Goal: Task Accomplishment & Management: Use online tool/utility

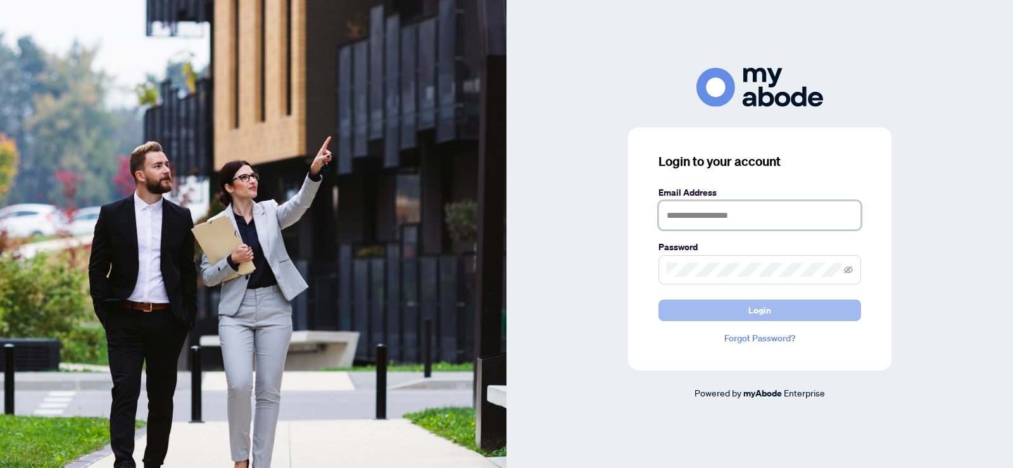
type input "**********"
click at [771, 308] on button "Login" at bounding box center [760, 311] width 203 height 22
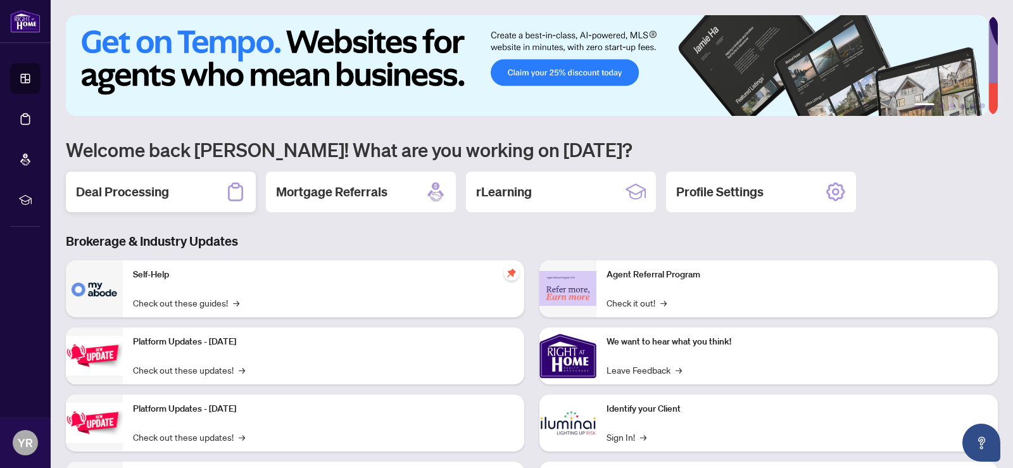
click at [132, 191] on h2 "Deal Processing" at bounding box center [122, 192] width 93 height 18
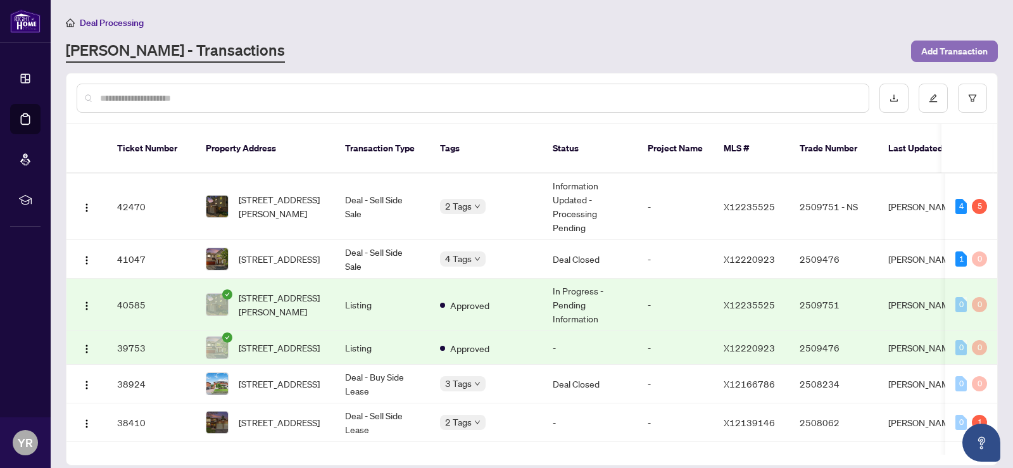
click at [947, 55] on span "Add Transaction" at bounding box center [954, 51] width 66 height 20
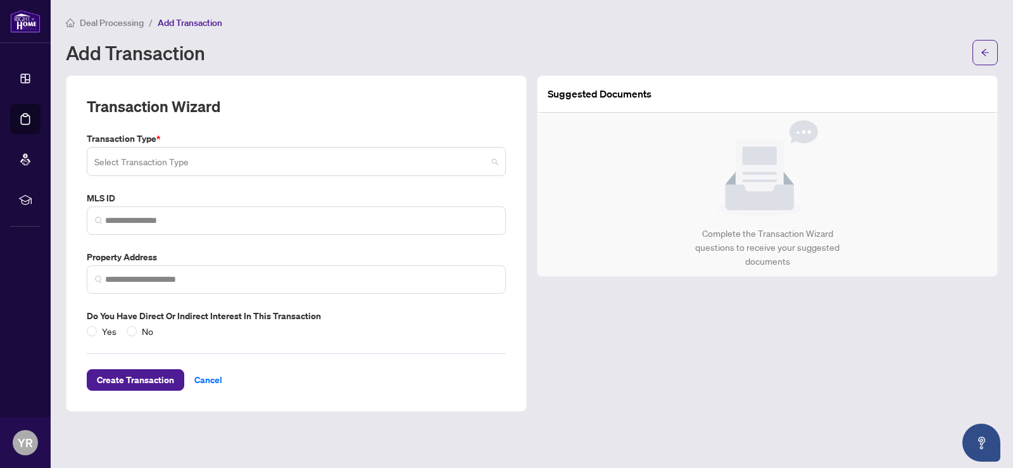
click at [341, 153] on input "search" at bounding box center [290, 163] width 393 height 28
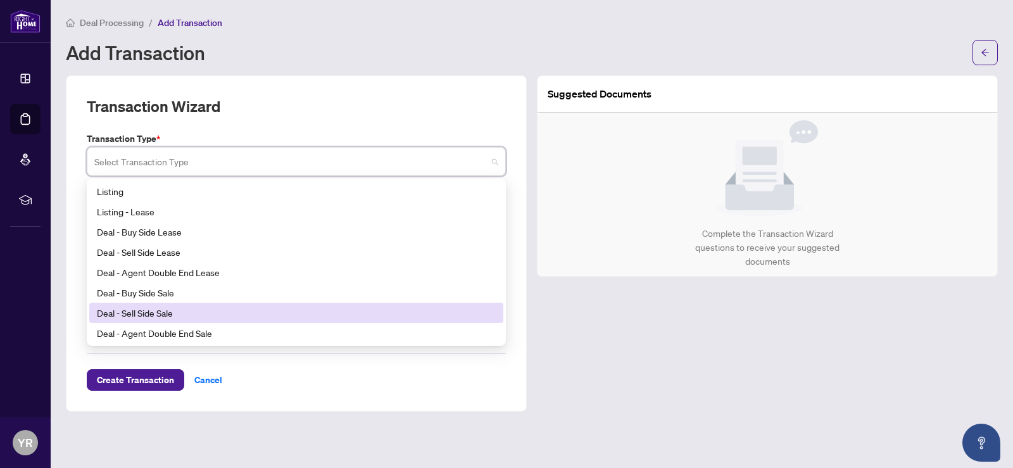
click at [203, 312] on div "Deal - Sell Side Sale" at bounding box center [296, 313] width 399 height 14
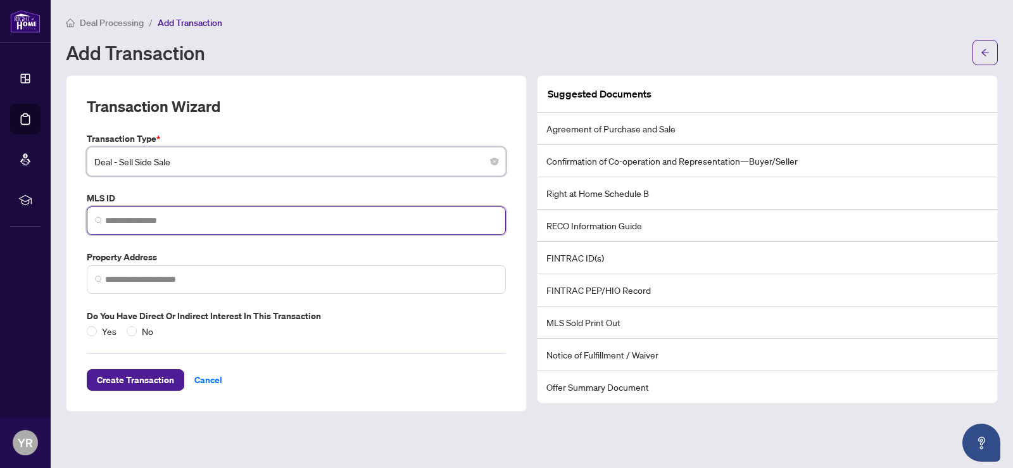
click at [189, 222] on input "search" at bounding box center [301, 220] width 393 height 13
type input "********"
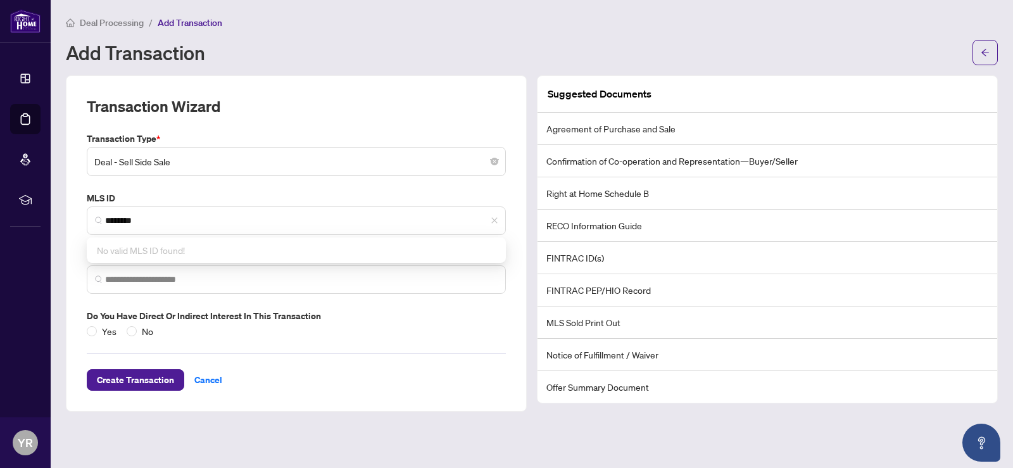
click at [76, 169] on div "Transaction Wizard Transaction Type * Deal - Sell Side Sale 18 19 20 Listing Li…" at bounding box center [296, 243] width 461 height 336
click at [491, 165] on span "Deal - Sell Side Sale" at bounding box center [296, 161] width 404 height 24
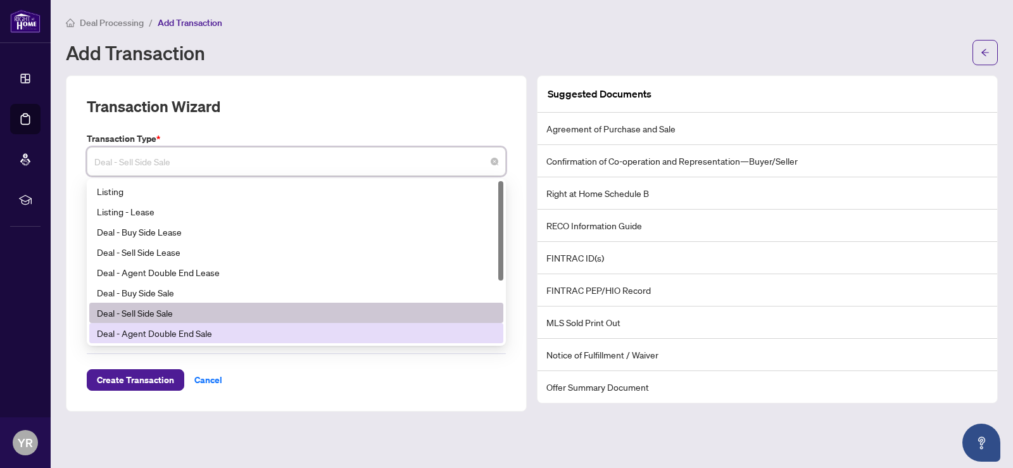
click at [303, 394] on div "Transaction Wizard Transaction Type * Deal - Sell Side Sale 19 20 21 Listing Li…" at bounding box center [296, 243] width 461 height 336
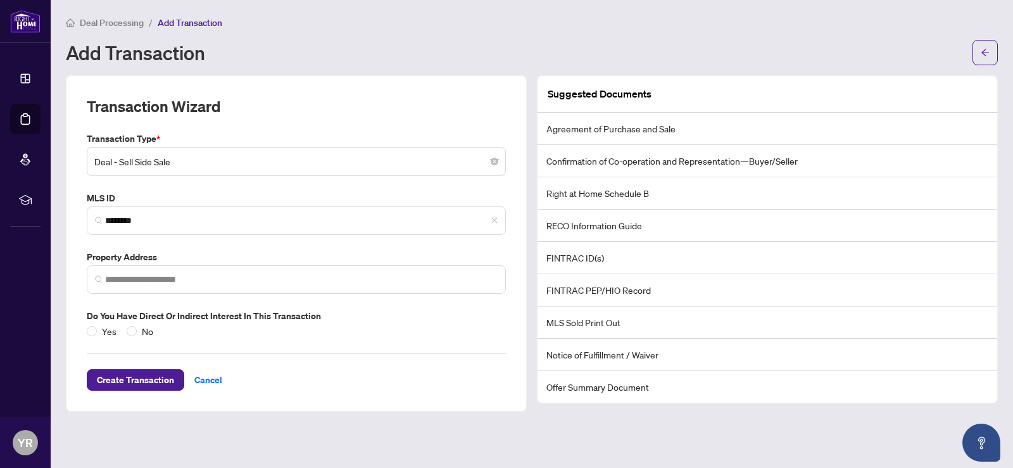
click at [289, 367] on div "Create Transaction Cancel" at bounding box center [296, 364] width 419 height 53
click at [220, 164] on span "Deal - Sell Side Sale" at bounding box center [296, 161] width 404 height 24
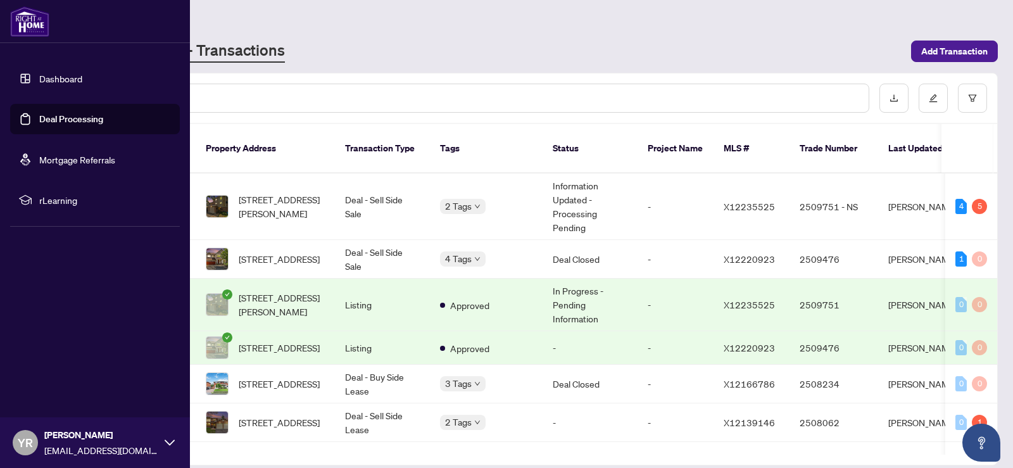
click at [64, 80] on link "Dashboard" at bounding box center [60, 78] width 43 height 11
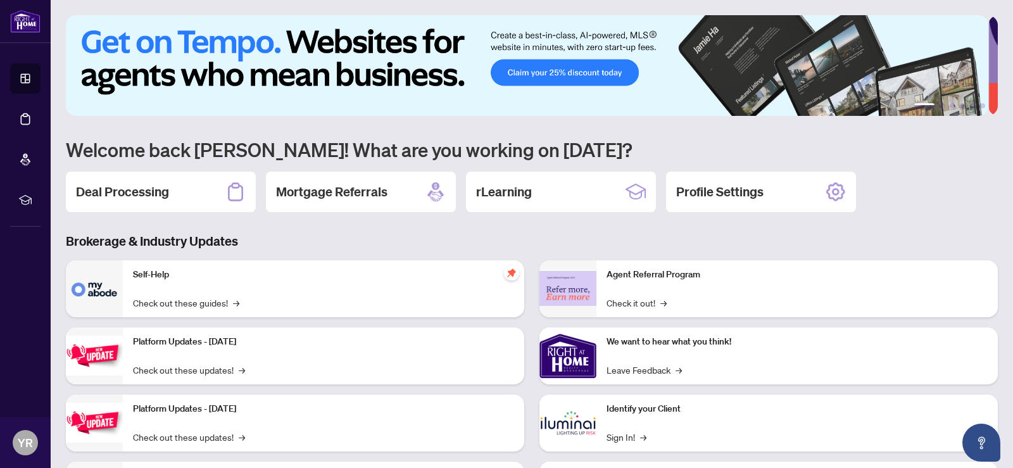
click at [315, 237] on h3 "Brokerage & Industry Updates" at bounding box center [532, 241] width 932 height 18
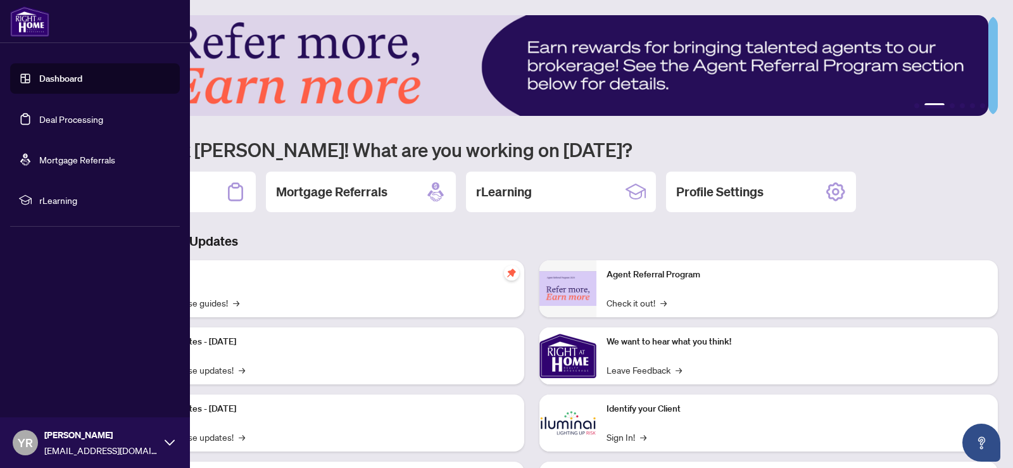
click at [56, 120] on link "Deal Processing" at bounding box center [71, 118] width 64 height 11
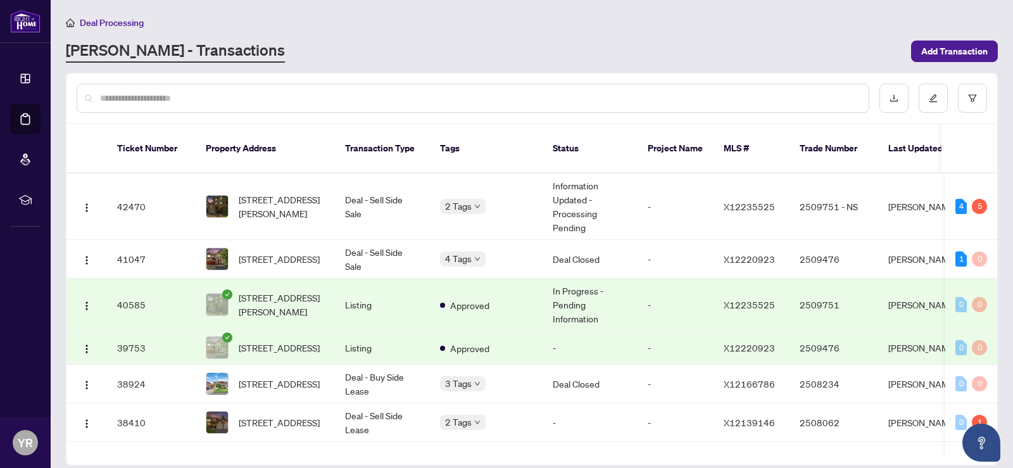
click at [277, 47] on div "[PERSON_NAME] - Transactions" at bounding box center [485, 51] width 838 height 23
